Goal: Transaction & Acquisition: Purchase product/service

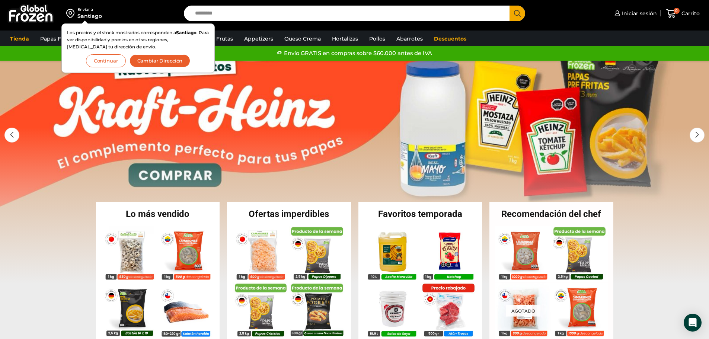
click at [357, 116] on link "1 / 2" at bounding box center [354, 172] width 709 height 223
click at [417, 128] on link "1 / 2" at bounding box center [354, 172] width 709 height 223
click at [115, 60] on button "Continuar" at bounding box center [106, 60] width 40 height 13
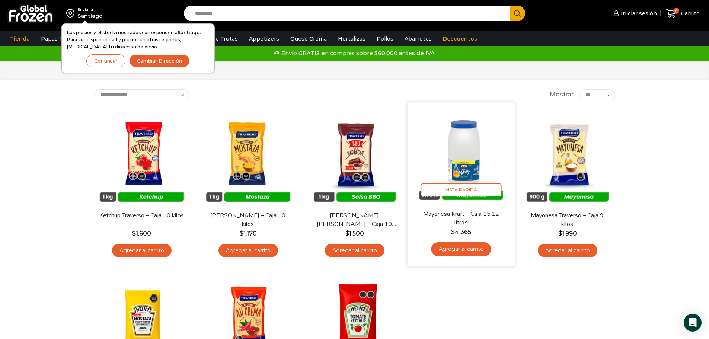
click at [467, 215] on link "Mayonesa Kraft – Caja 15,12 litros" at bounding box center [460, 217] width 86 height 17
click at [462, 191] on span "Vista Rápida" at bounding box center [460, 189] width 81 height 13
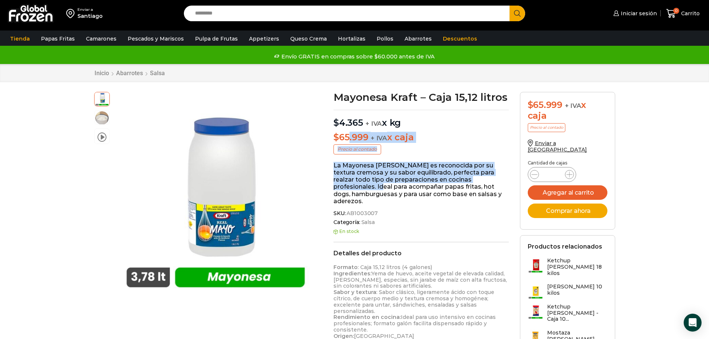
drag, startPoint x: 349, startPoint y: 142, endPoint x: 500, endPoint y: 176, distance: 154.7
click at [500, 177] on div "Mayonesa Kraft – Caja 15,12 litros $ 4.365 + IVA x kg $ 65.999 + IVA x caja Pre…" at bounding box center [421, 319] width 186 height 454
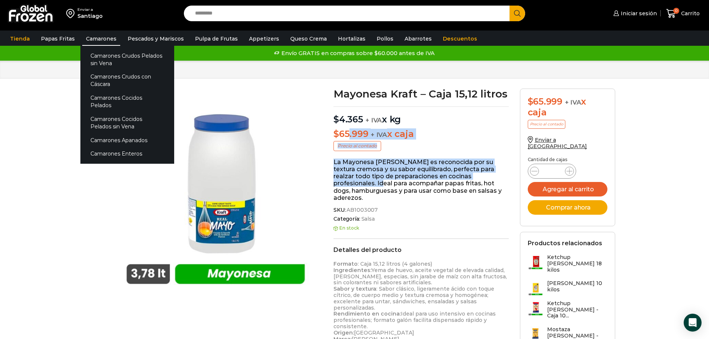
click at [90, 39] on link "Camarones" at bounding box center [101, 39] width 38 height 14
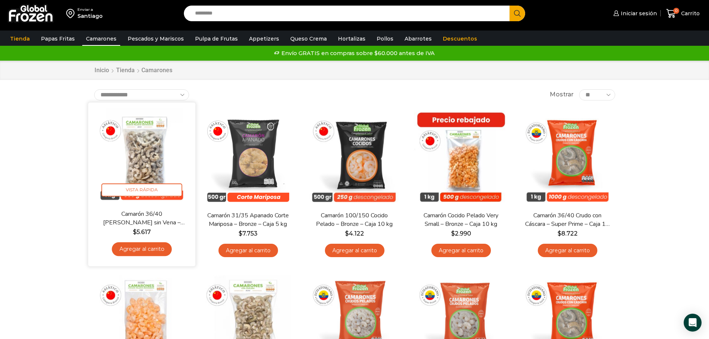
click at [128, 168] on img at bounding box center [142, 156] width 96 height 96
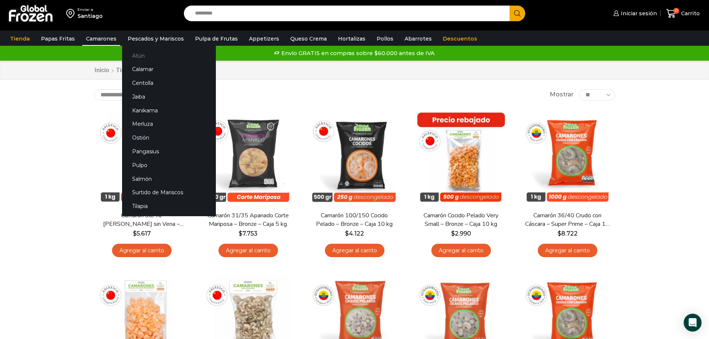
click at [147, 55] on link "Atún" at bounding box center [169, 56] width 94 height 14
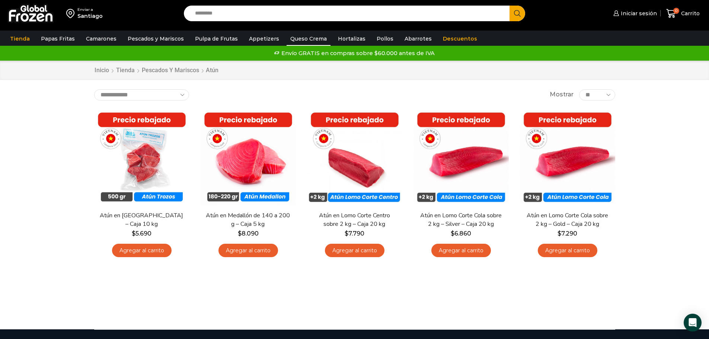
click at [310, 37] on link "Queso Crema" at bounding box center [308, 39] width 44 height 14
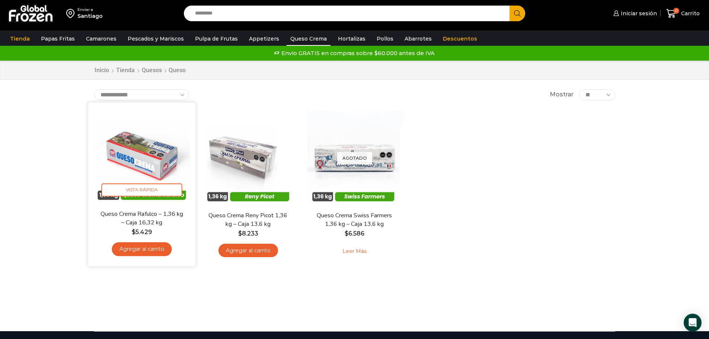
click at [157, 173] on img at bounding box center [142, 156] width 96 height 96
click at [117, 158] on img at bounding box center [142, 156] width 96 height 96
click at [147, 253] on link "Agregar al carrito" at bounding box center [142, 249] width 60 height 14
